Goal: Obtain resource: Obtain resource

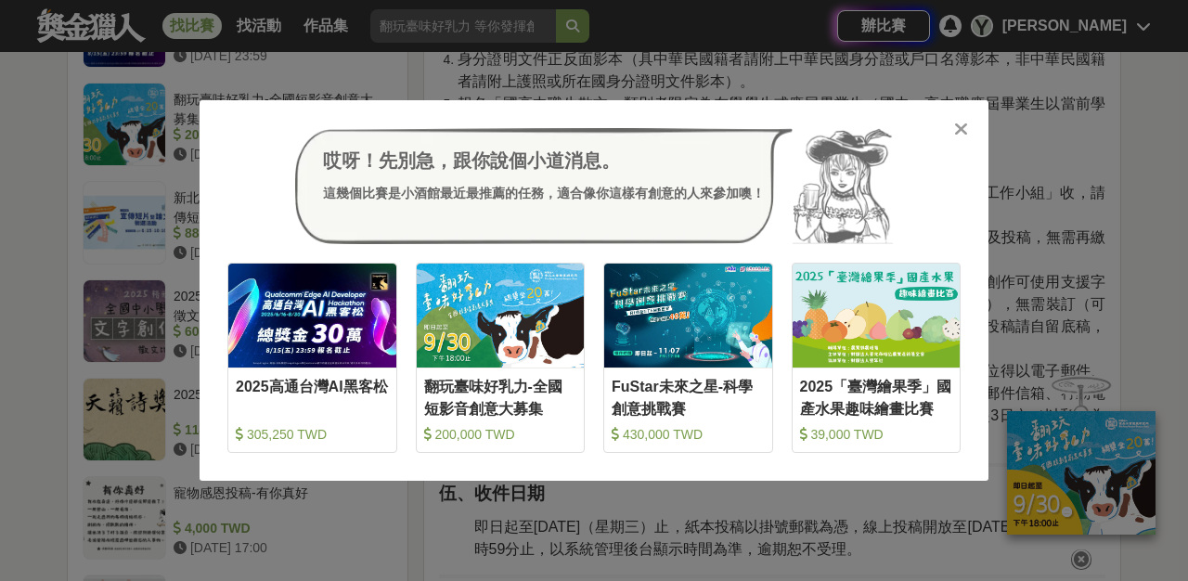
click at [963, 124] on icon at bounding box center [961, 129] width 14 height 19
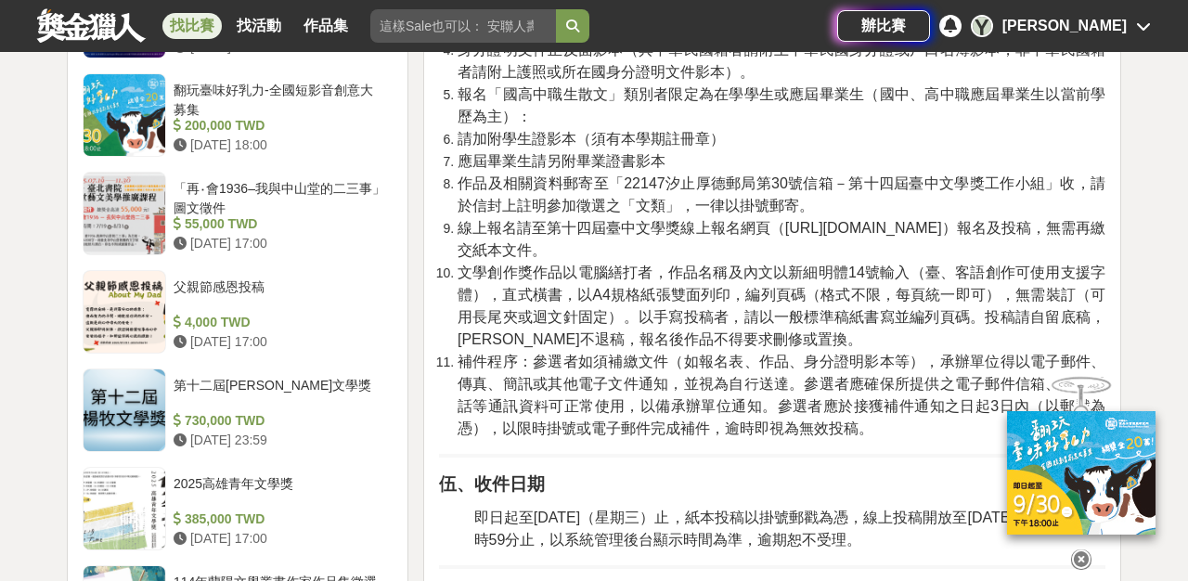
scroll to position [1535, 0]
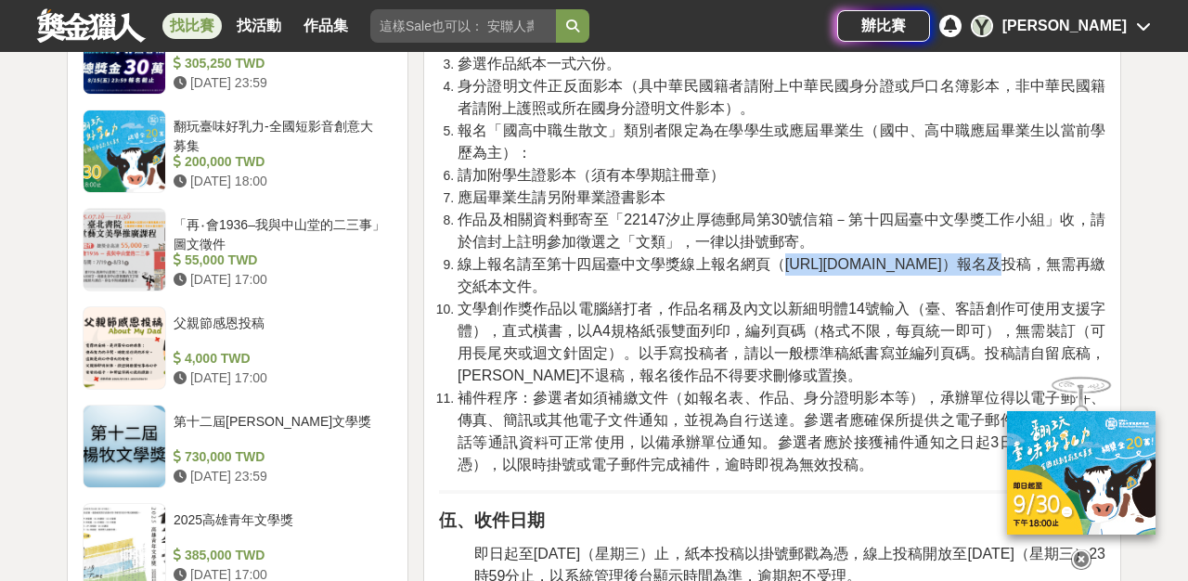
drag, startPoint x: 785, startPoint y: 263, endPoint x: 915, endPoint y: 258, distance: 130.0
click at [925, 259] on span "線上報名請至第十四屆臺中文學獎線上報名網頁（[URL][DOMAIN_NAME]）報名及投稿，無需再繳交紙本文件。" at bounding box center [781, 275] width 648 height 38
copy span "[URL][DOMAIN_NAME]"
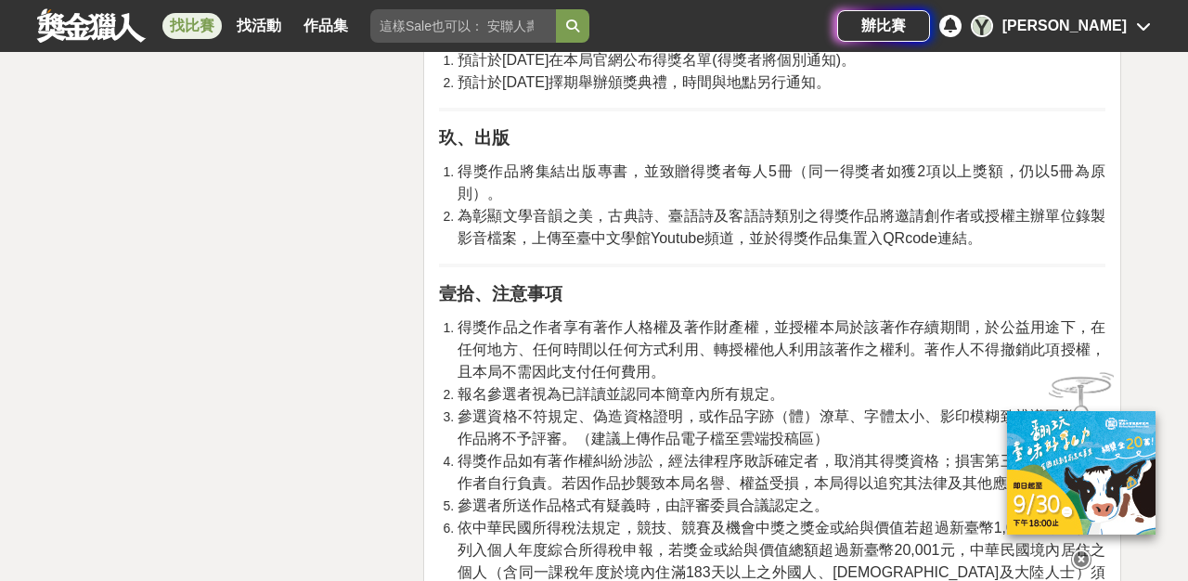
scroll to position [3135, 0]
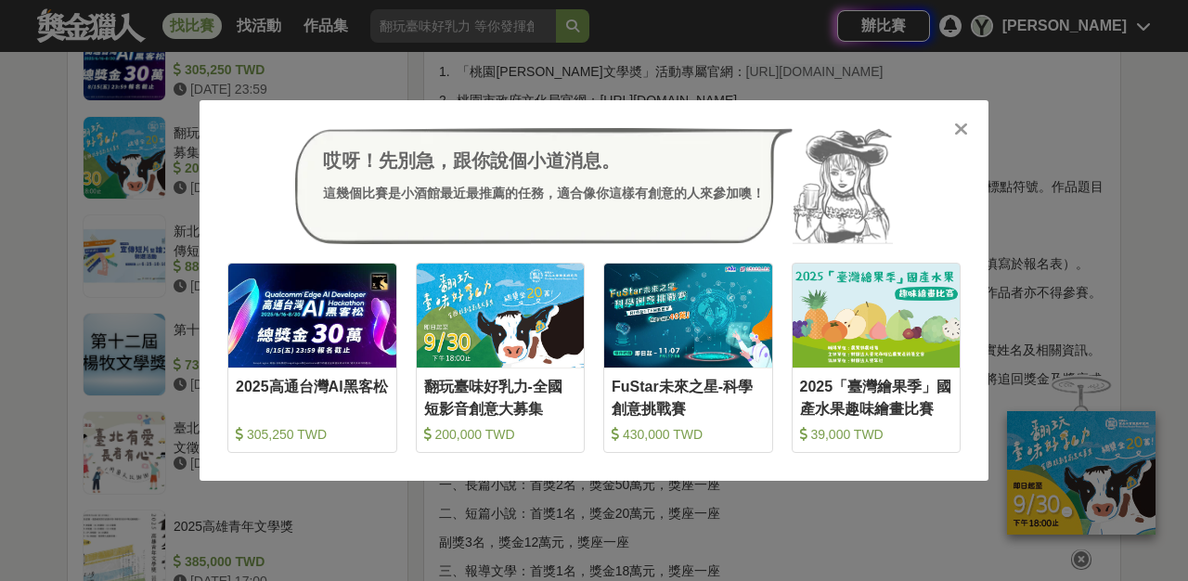
click at [960, 126] on icon at bounding box center [961, 129] width 14 height 19
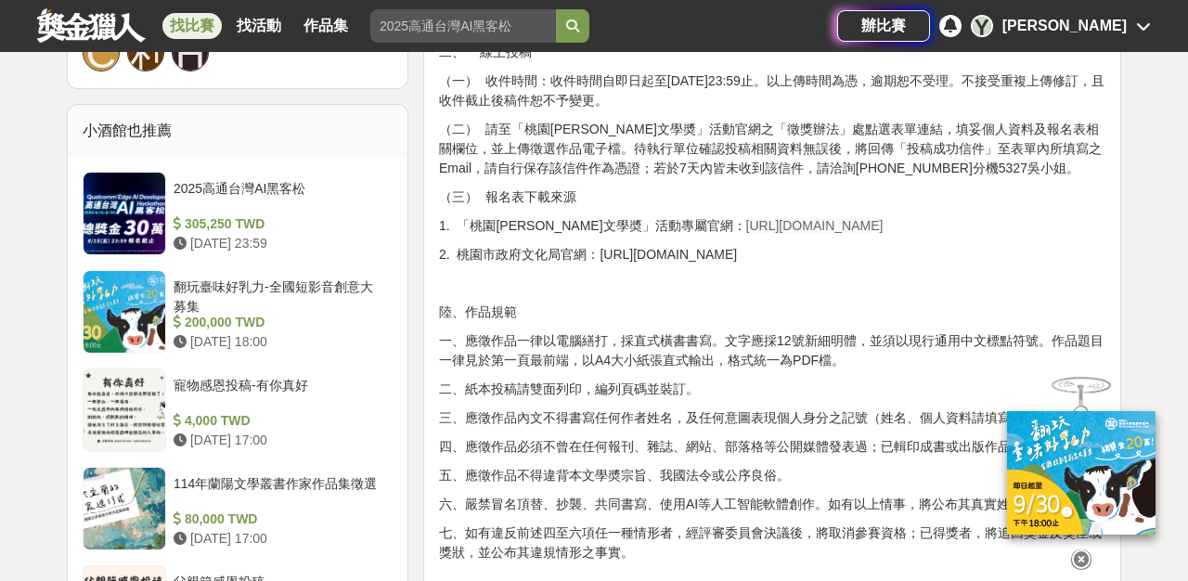
scroll to position [1403, 0]
drag, startPoint x: 677, startPoint y: 227, endPoint x: 861, endPoint y: 222, distance: 183.8
click at [861, 222] on p "1. 「桃園鍾肇政文學奬」活動專屬官網： https://literature.tyccc.gov.tw/" at bounding box center [772, 226] width 666 height 19
copy span "https://literature.tyccc.gov.tw/"
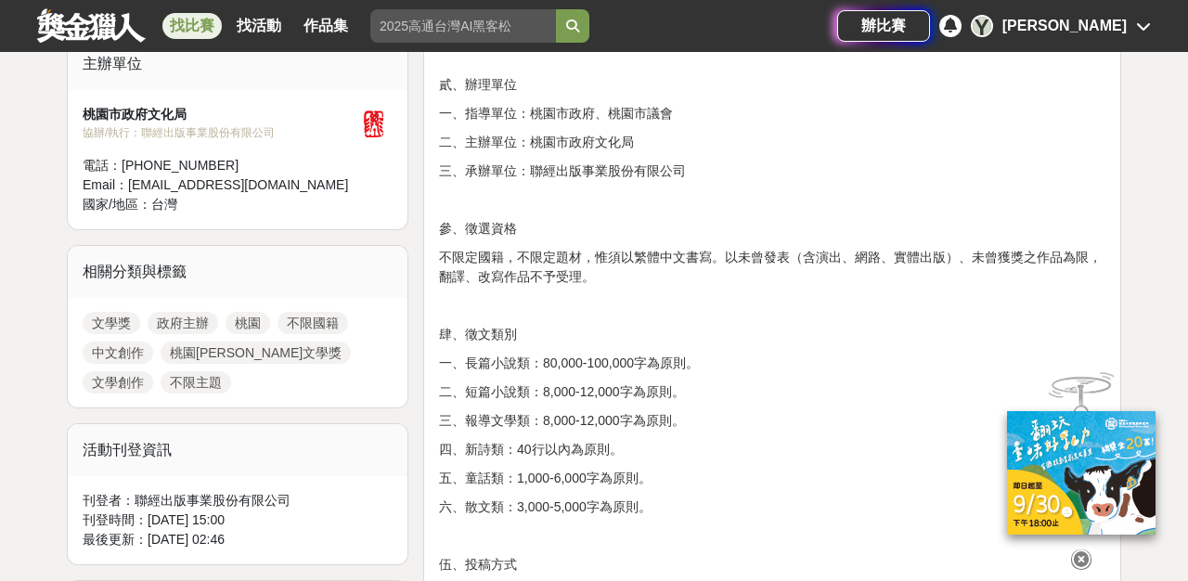
scroll to position [562, 0]
